Goal: Task Accomplishment & Management: Complete application form

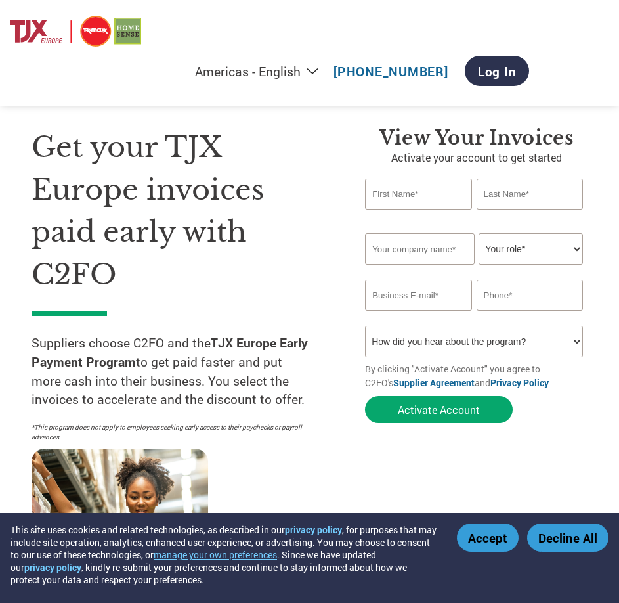
drag, startPoint x: 0, startPoint y: 0, endPoint x: 257, endPoint y: 295, distance: 391.5
click at [257, 295] on h1 "Get your TJX Europe invoices paid early with C2FO" at bounding box center [179, 210] width 294 height 169
type input "[EMAIL_ADDRESS][DOMAIN_NAME]"
type input "|006493201415"
click at [428, 195] on input "text" at bounding box center [418, 194] width 107 height 31
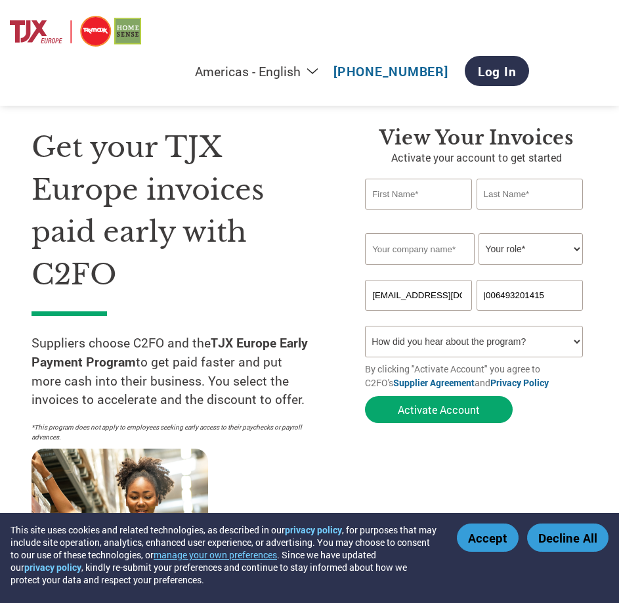
click at [428, 195] on input "text" at bounding box center [418, 194] width 107 height 31
type input "[PERSON_NAME]"
type input "Zhong"
click at [422, 247] on input "text" at bounding box center [419, 249] width 109 height 32
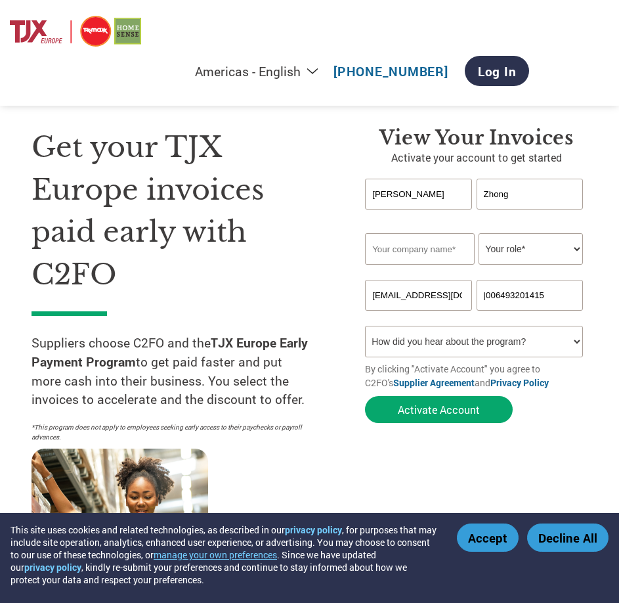
click at [422, 247] on input "text" at bounding box center [419, 249] width 109 height 32
type input "Trilogy Natural Products Limited"
click at [565, 245] on select "Your role* CFO Controller Credit Manager Finance Director Treasurer CEO Preside…" at bounding box center [531, 249] width 104 height 32
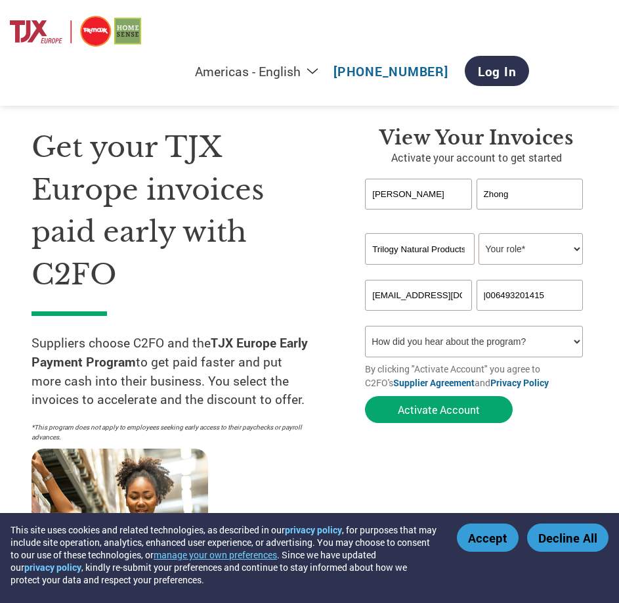
select select "ACCOUNTING"
click at [479, 233] on select "Your role* CFO Controller Credit Manager Finance Director Treasurer CEO Preside…" at bounding box center [531, 249] width 104 height 32
click at [453, 300] on input "[EMAIL_ADDRESS][DOMAIN_NAME]" at bounding box center [418, 295] width 107 height 31
click at [555, 295] on input "|006493201415" at bounding box center [530, 295] width 107 height 31
click at [504, 300] on input "|006493201415" at bounding box center [530, 295] width 107 height 31
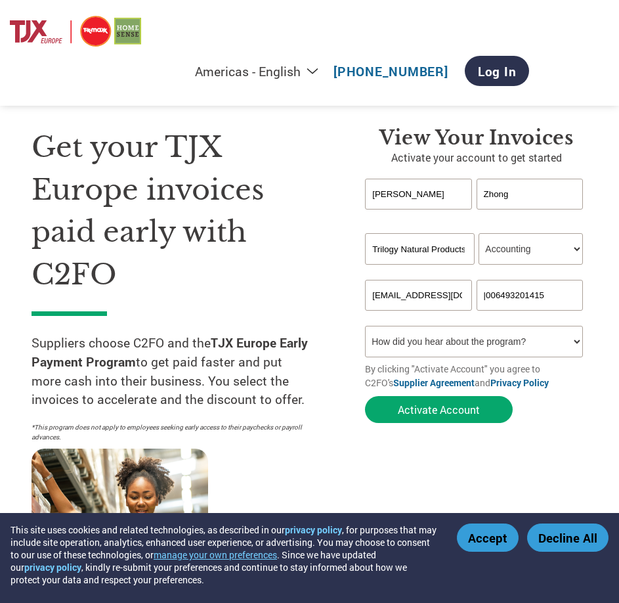
click at [578, 290] on input "|006493201415" at bounding box center [530, 295] width 107 height 31
click at [564, 324] on div "Inavlid Email Address Inavlid Phone Number" at bounding box center [476, 318] width 223 height 15
click at [564, 339] on select "How did you hear about the program? Received a letter Email Social Media Online…" at bounding box center [474, 342] width 218 height 32
drag, startPoint x: 618, startPoint y: 323, endPoint x: 560, endPoint y: 305, distance: 61.1
click at [615, 323] on section "Get your TJX Europe invoices paid early with C2FO Suppliers choose C2FO and the…" at bounding box center [309, 338] width 619 height 570
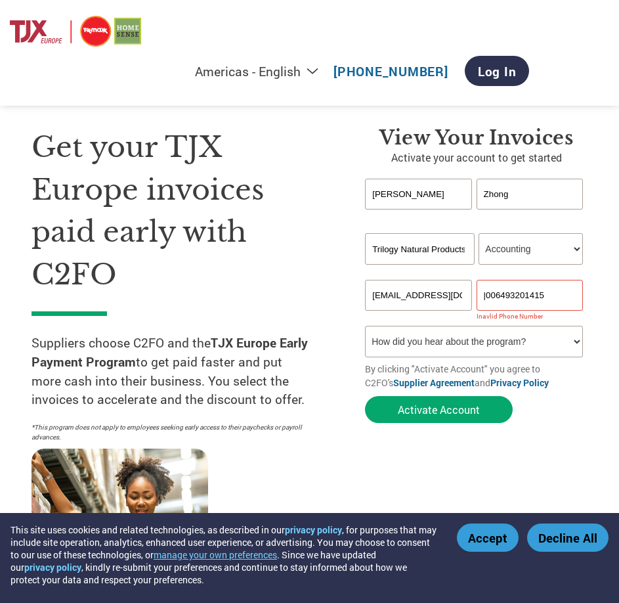
click at [546, 298] on input "|006493201415" at bounding box center [530, 295] width 107 height 31
drag, startPoint x: 561, startPoint y: 291, endPoint x: 344, endPoint y: 273, distance: 218.1
click at [345, 274] on div "View Your Invoices Activate your account to get started [PERSON_NAME] Invalid f…" at bounding box center [466, 353] width 242 height 455
type input "64"
click at [444, 339] on select "How did you hear about the program? Received a letter Email Social Media Online…" at bounding box center [474, 342] width 218 height 32
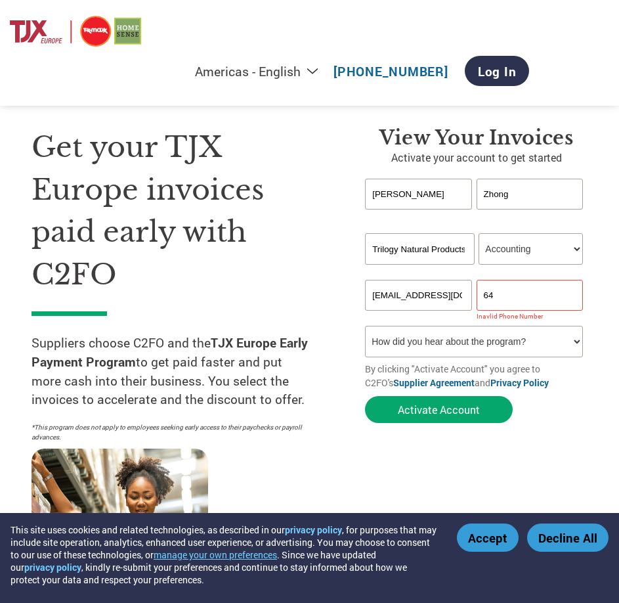
select select "Email"
click at [365, 326] on select "How did you hear about the program? Received a letter Email Social Media Online…" at bounding box center [474, 342] width 218 height 32
click at [545, 301] on input "64" at bounding box center [530, 295] width 107 height 31
click at [539, 303] on input "64" at bounding box center [530, 295] width 107 height 31
drag, startPoint x: 540, startPoint y: 291, endPoint x: 361, endPoint y: 270, distance: 179.9
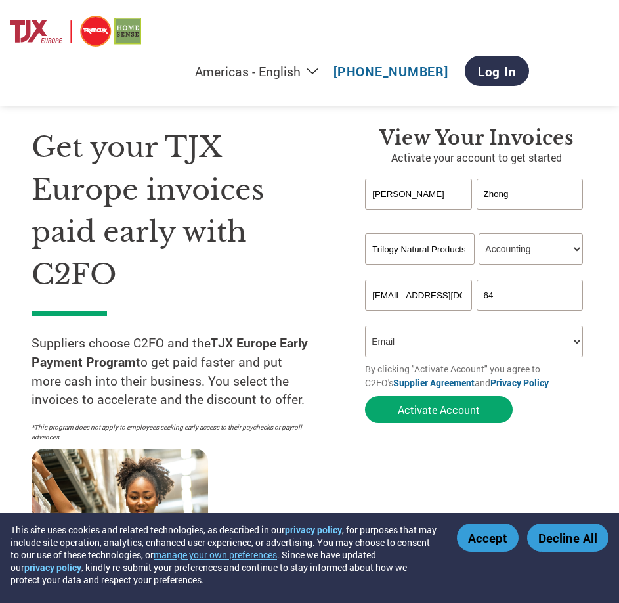
click at [361, 270] on div "View Your Invoices Activate your account to get started [PERSON_NAME] Invalid f…" at bounding box center [466, 353] width 242 height 455
paste input "9 320 1415"
click at [560, 412] on form "[PERSON_NAME] Invalid first name or first name is too long Invalid last name or…" at bounding box center [476, 304] width 223 height 251
click at [567, 403] on form "[PERSON_NAME] Invalid first name or first name is too long Invalid last name or…" at bounding box center [476, 304] width 223 height 251
click at [556, 286] on input "64 9 320 1415" at bounding box center [530, 295] width 107 height 31
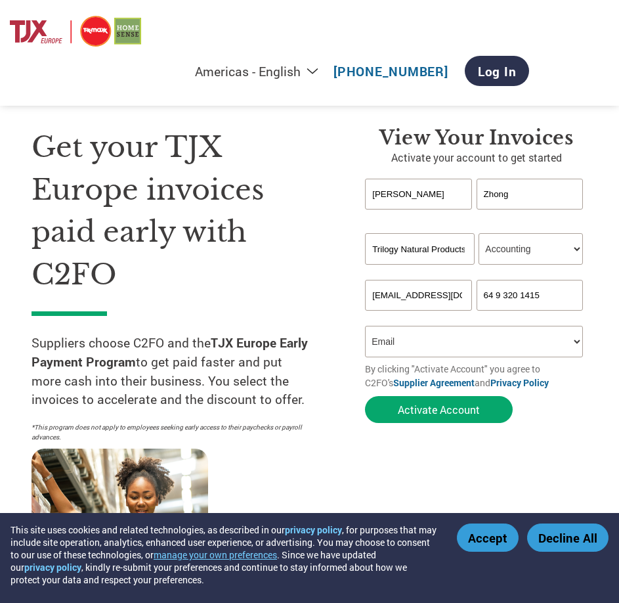
click at [480, 292] on input "64 9 320 1415" at bounding box center [530, 295] width 107 height 31
click at [585, 430] on div "View Your Invoices Activate your account to get started [PERSON_NAME] Invalid f…" at bounding box center [476, 353] width 223 height 455
click at [516, 296] on input "0064 9 320 1415" at bounding box center [530, 295] width 107 height 31
type input "006493201415"
click at [613, 426] on section "Get your TJX Europe invoices paid early with C2FO Suppliers choose C2FO and the…" at bounding box center [309, 338] width 619 height 570
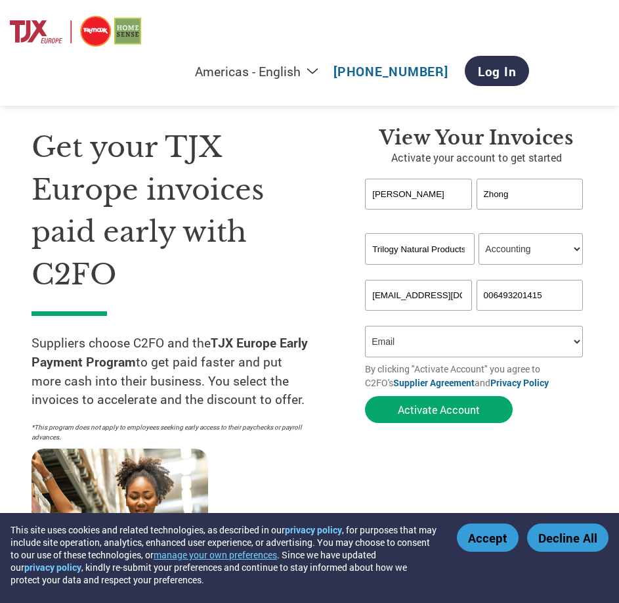
click at [587, 424] on form "[PERSON_NAME] Invalid first name or first name is too long Invalid last name or…" at bounding box center [476, 304] width 223 height 251
drag, startPoint x: 477, startPoint y: 409, endPoint x: 562, endPoint y: 459, distance: 99.2
click at [562, 459] on div "View Your Invoices Activate your account to get started [PERSON_NAME] Invalid f…" at bounding box center [476, 353] width 223 height 455
click at [479, 413] on button "Activate Account" at bounding box center [439, 409] width 148 height 27
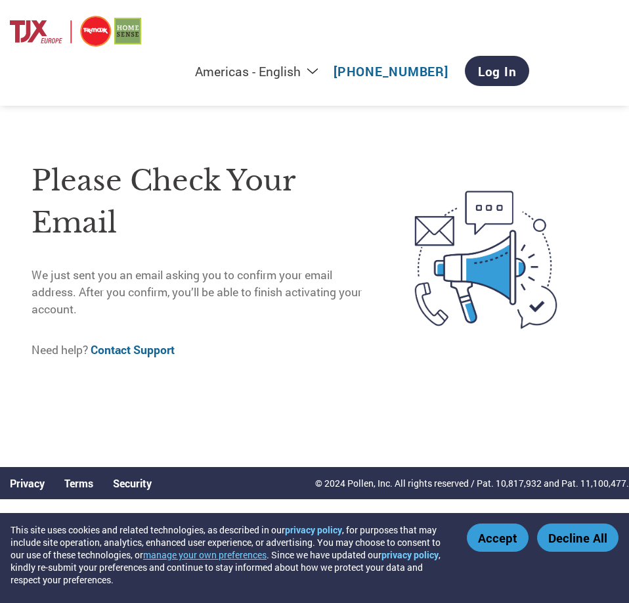
click at [516, 543] on button "Accept" at bounding box center [498, 537] width 62 height 28
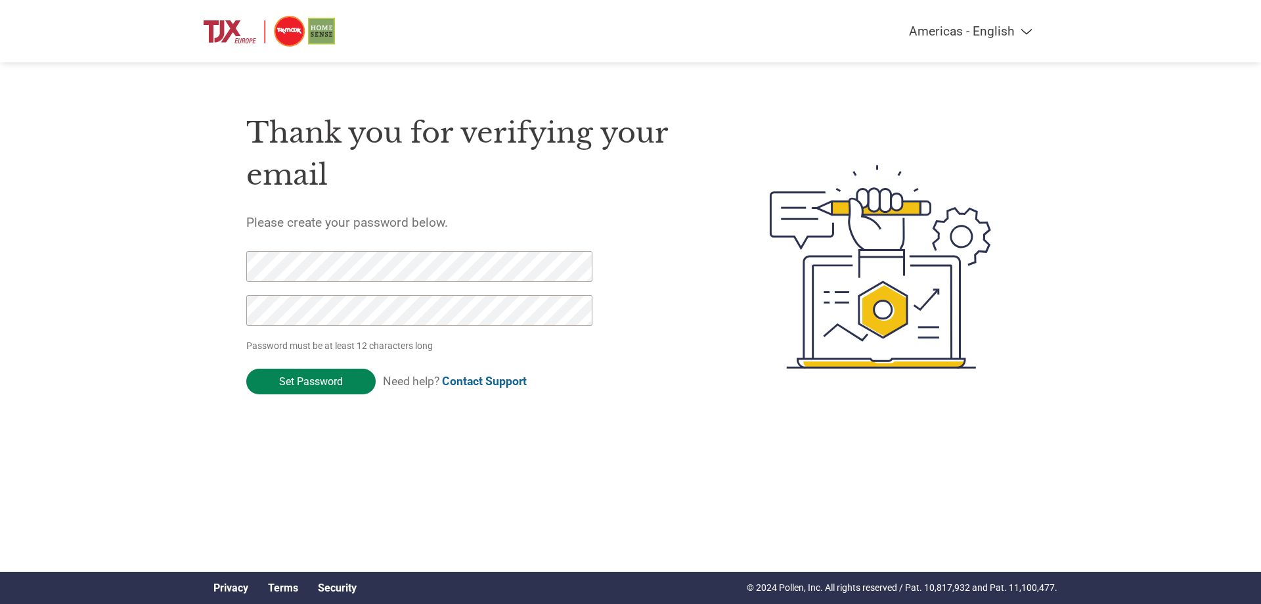
click at [330, 376] on input "Set Password" at bounding box center [310, 381] width 129 height 26
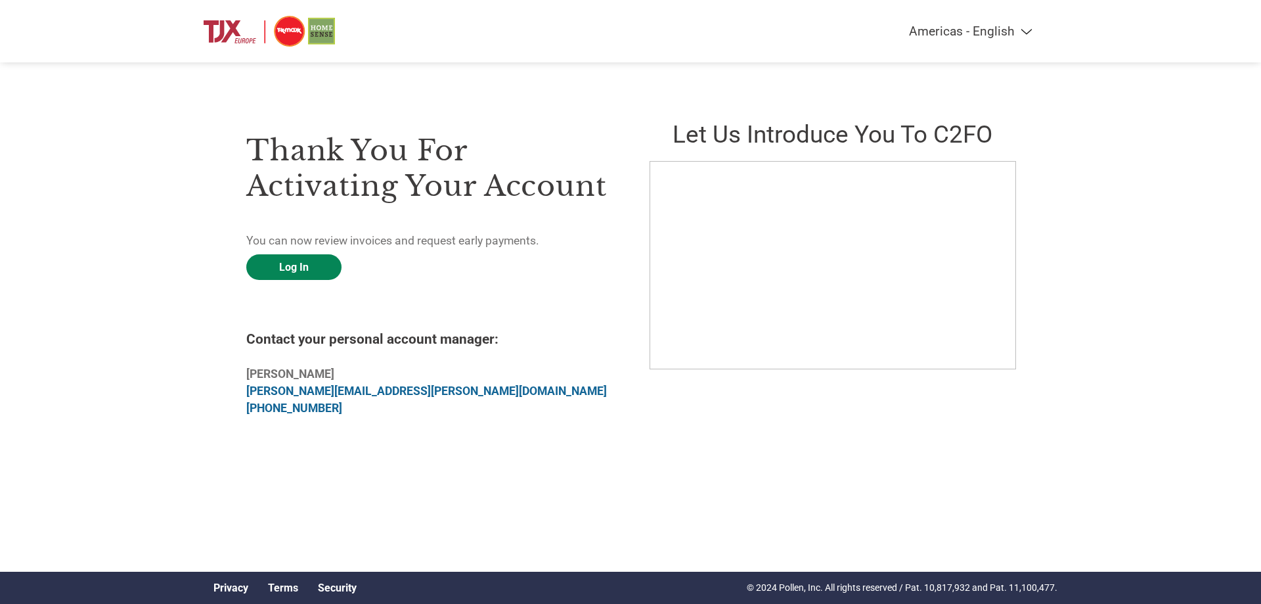
click at [286, 261] on link "Log In" at bounding box center [293, 267] width 95 height 26
